Goal: Task Accomplishment & Management: Manage account settings

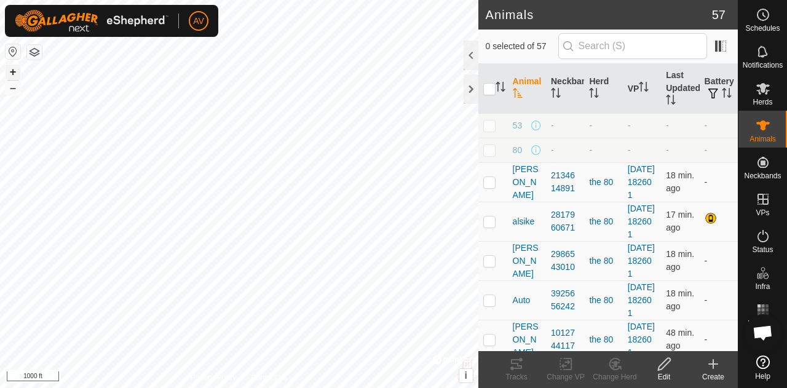
click at [7, 69] on button "+" at bounding box center [13, 72] width 15 height 15
click at [10, 68] on button "+" at bounding box center [13, 72] width 15 height 15
click at [13, 87] on button "–" at bounding box center [13, 88] width 15 height 15
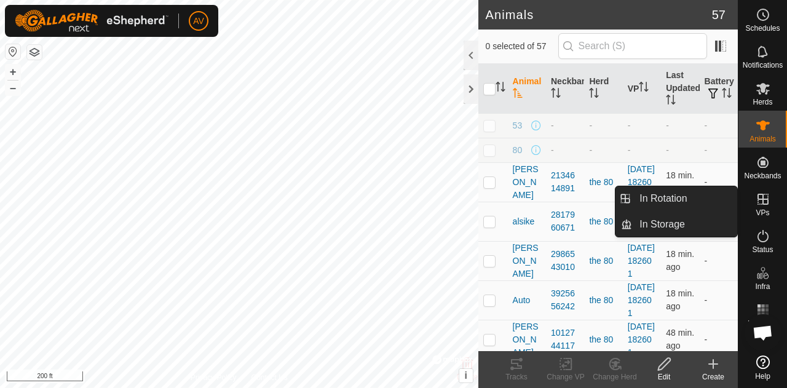
click at [775, 202] on div "VPs" at bounding box center [762, 202] width 49 height 37
click at [708, 194] on link "In Rotation" at bounding box center [684, 198] width 105 height 25
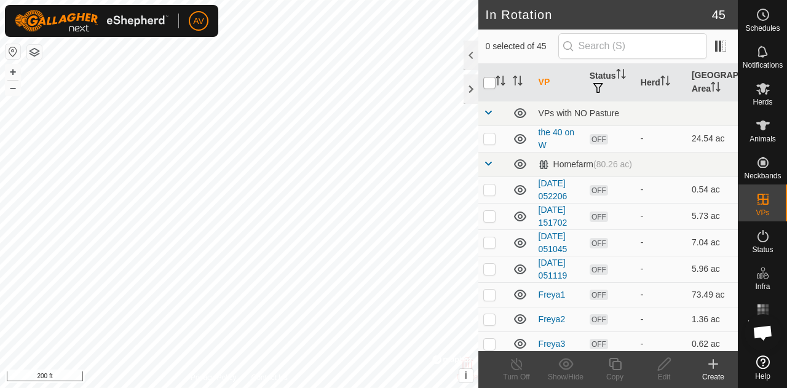
click at [484, 78] on input "checkbox" at bounding box center [489, 83] width 12 height 12
checkbox input "true"
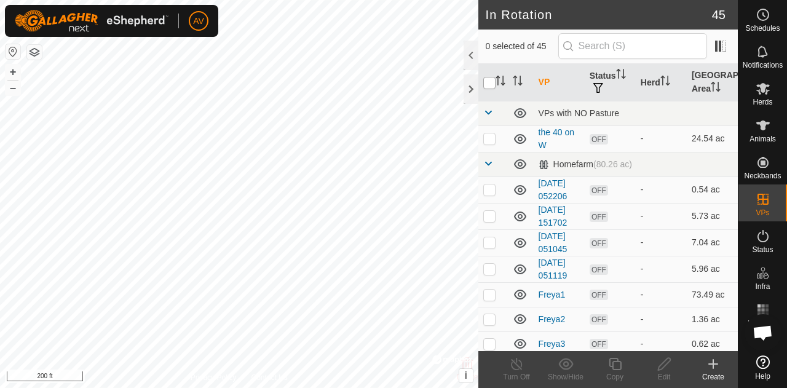
checkbox input "true"
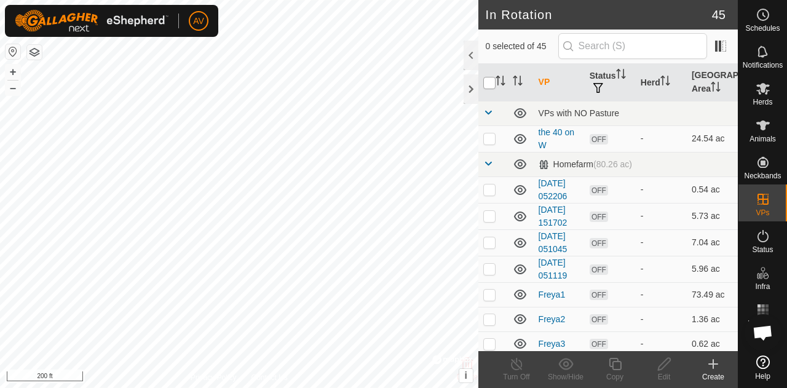
checkbox input "true"
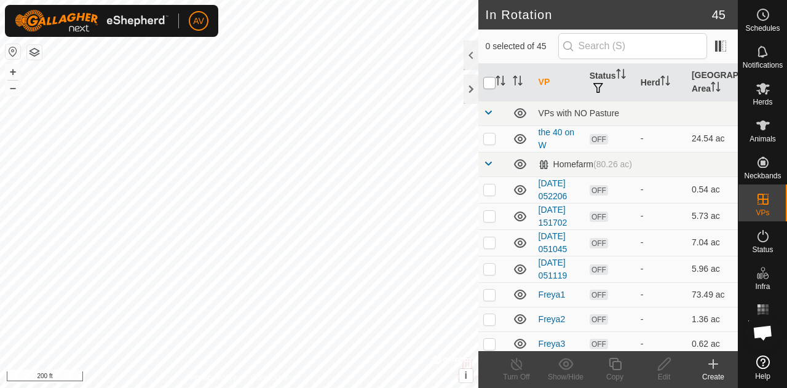
checkbox input "true"
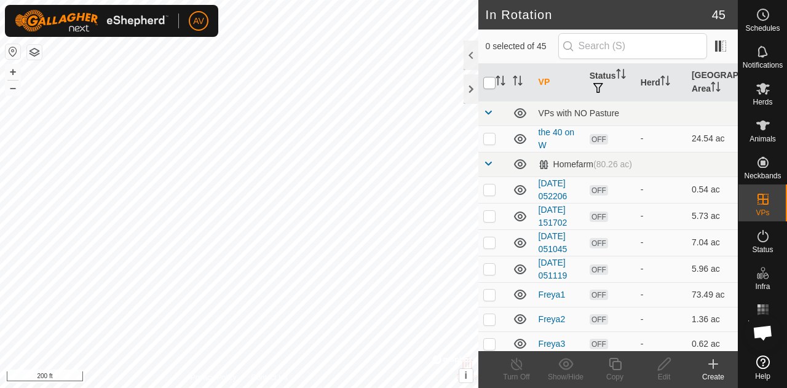
checkbox input "true"
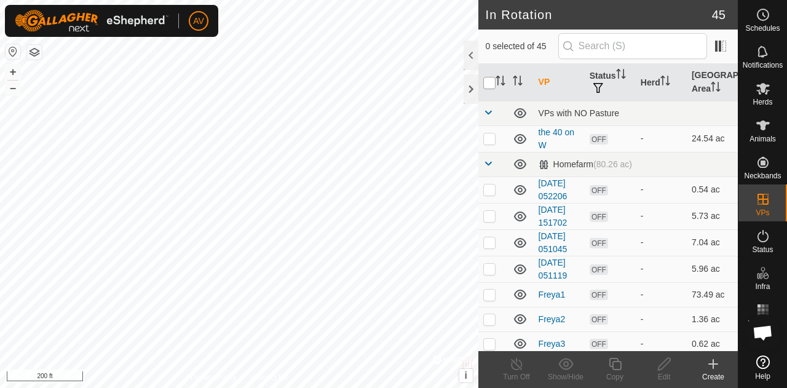
checkbox input "true"
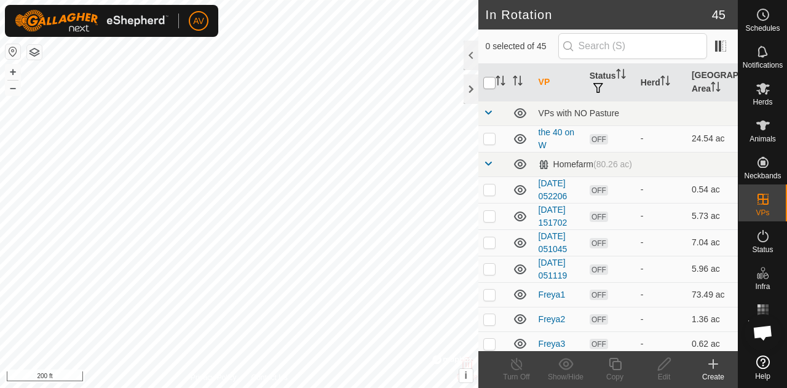
checkbox input "true"
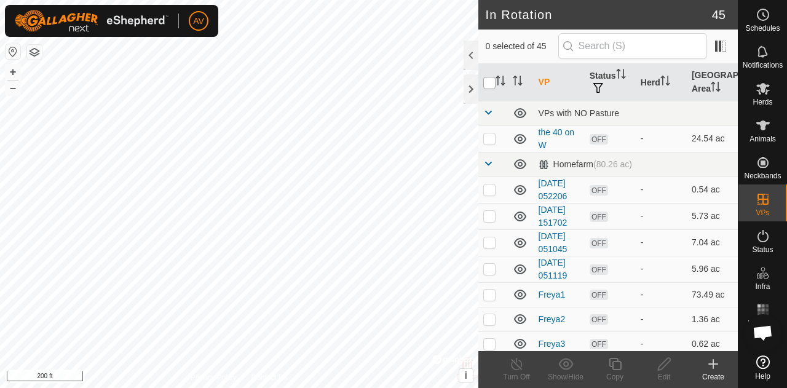
checkbox input "true"
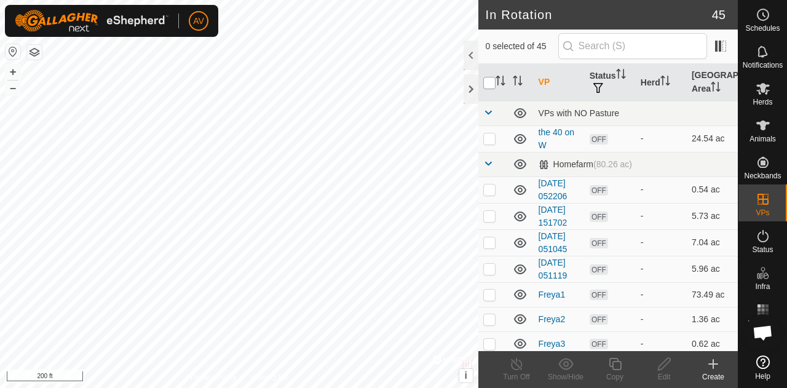
checkbox input "true"
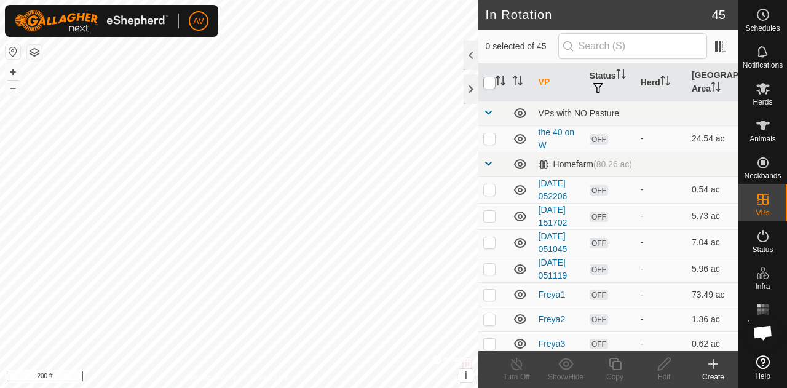
checkbox input "true"
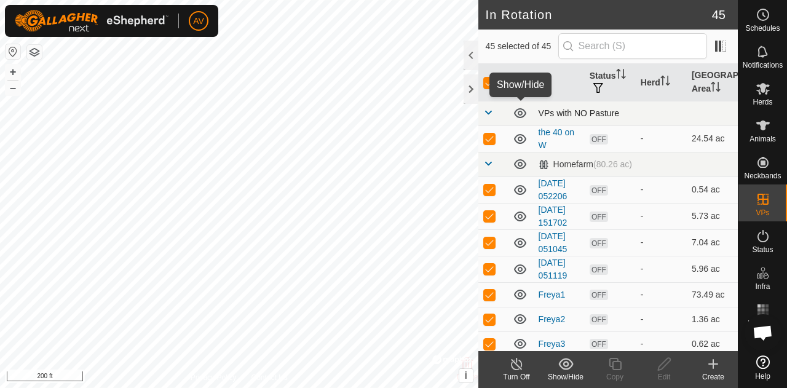
click at [521, 113] on icon at bounding box center [520, 113] width 12 height 10
click at [518, 112] on icon at bounding box center [520, 113] width 15 height 15
click at [519, 118] on icon at bounding box center [520, 113] width 15 height 15
click at [483, 108] on span at bounding box center [488, 113] width 10 height 10
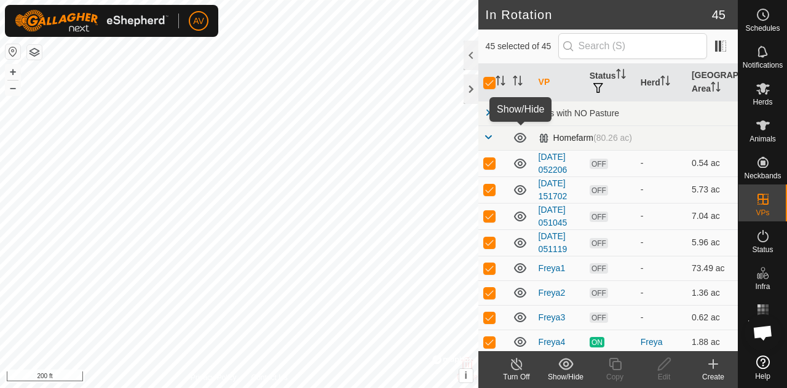
click at [521, 137] on icon at bounding box center [520, 138] width 12 height 10
click at [486, 137] on span at bounding box center [488, 137] width 10 height 10
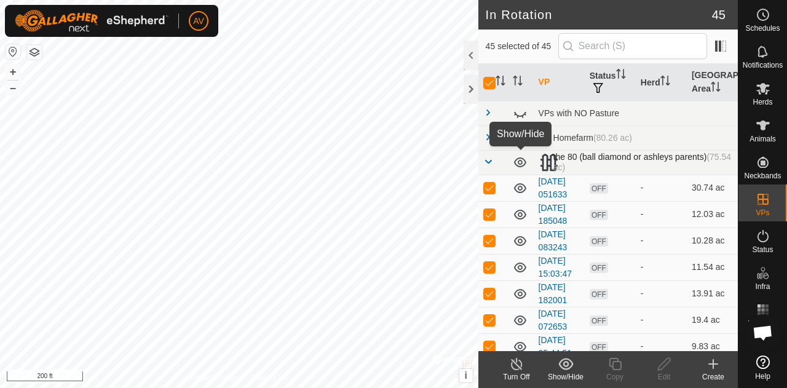
click at [520, 167] on icon at bounding box center [520, 162] width 15 height 15
click at [520, 164] on icon at bounding box center [520, 163] width 12 height 5
click at [492, 82] on input "checkbox" at bounding box center [489, 83] width 12 height 12
checkbox input "false"
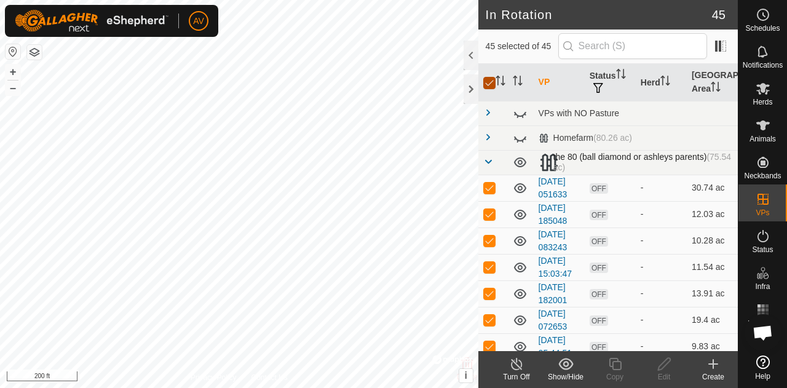
checkbox input "false"
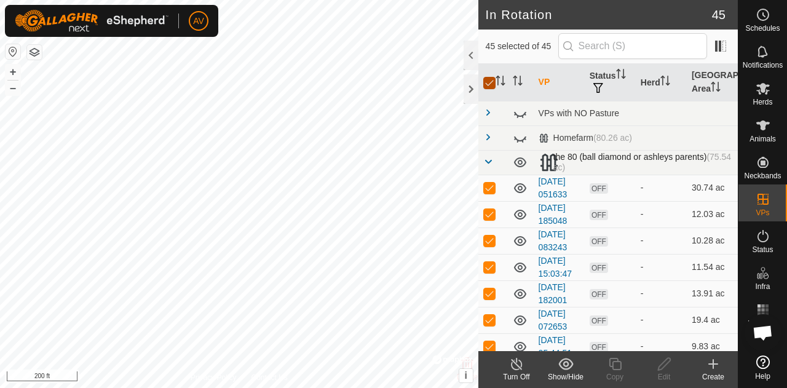
checkbox input "false"
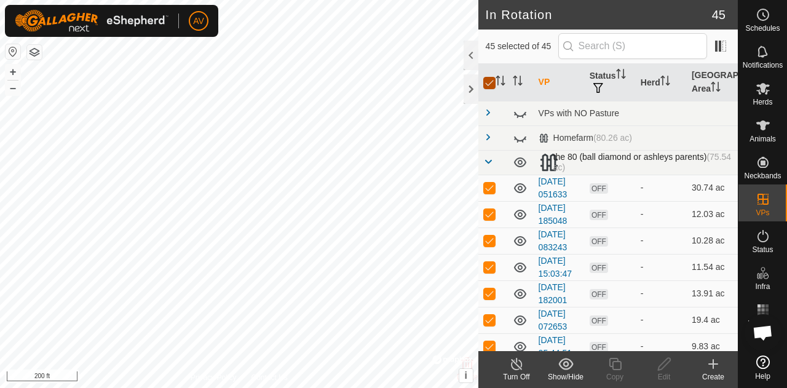
checkbox input "false"
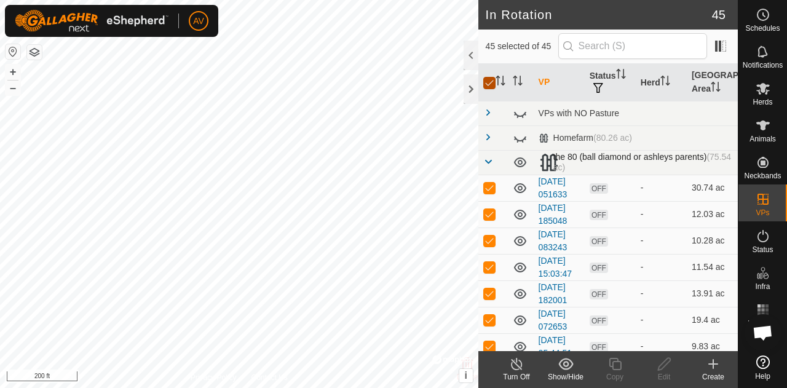
checkbox input "false"
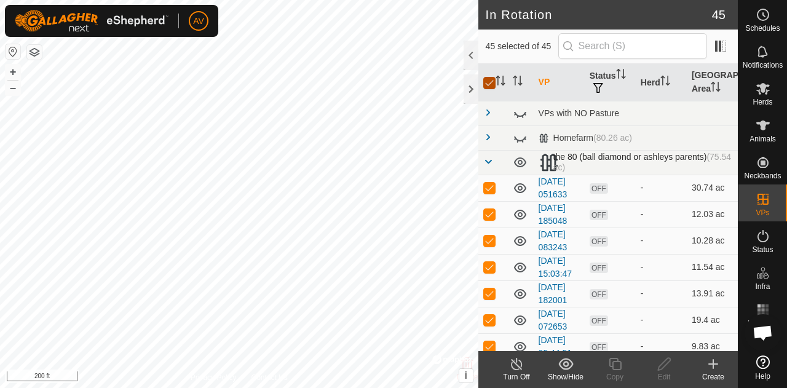
checkbox input "false"
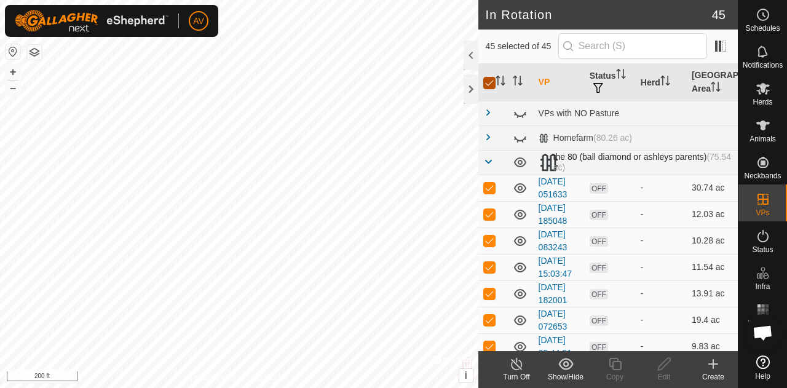
checkbox input "false"
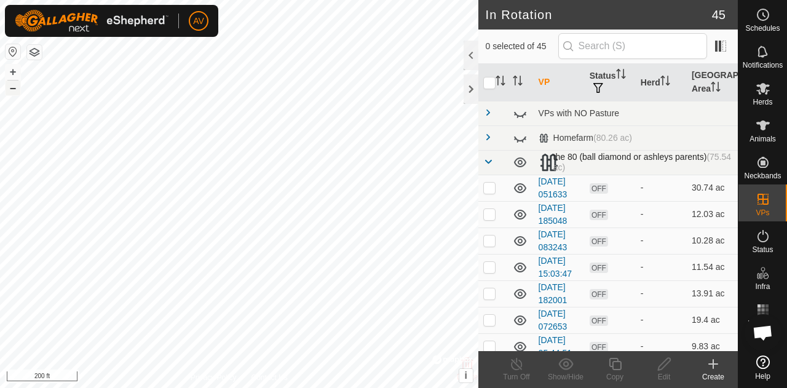
click at [15, 85] on button "–" at bounding box center [13, 88] width 15 height 15
click at [14, 73] on button "+" at bounding box center [13, 72] width 15 height 15
